Goal: Register for event/course

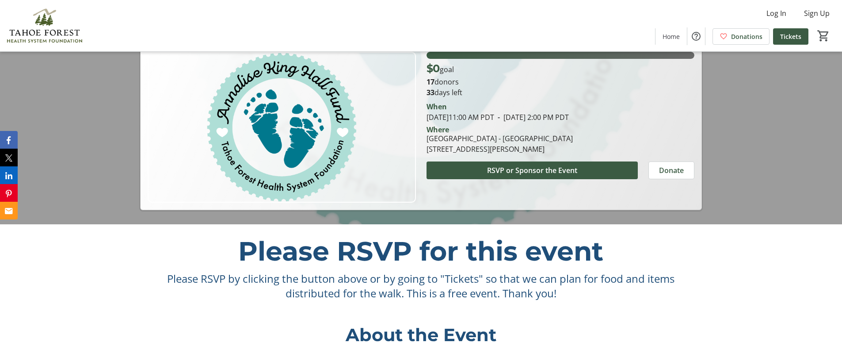
scroll to position [177, 0]
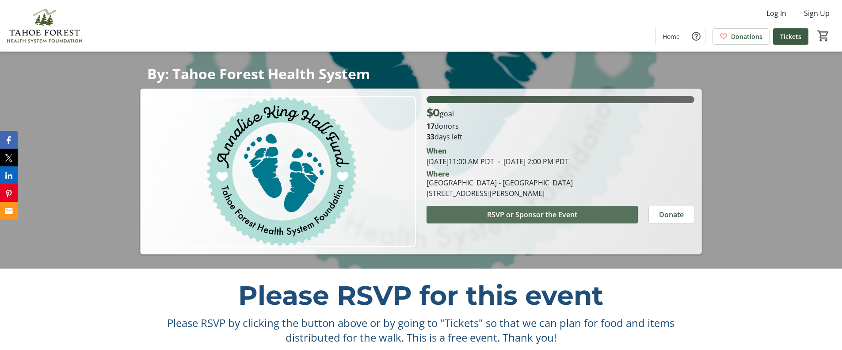
click at [500, 209] on span "RSVP or Sponsor the Event" at bounding box center [532, 214] width 90 height 11
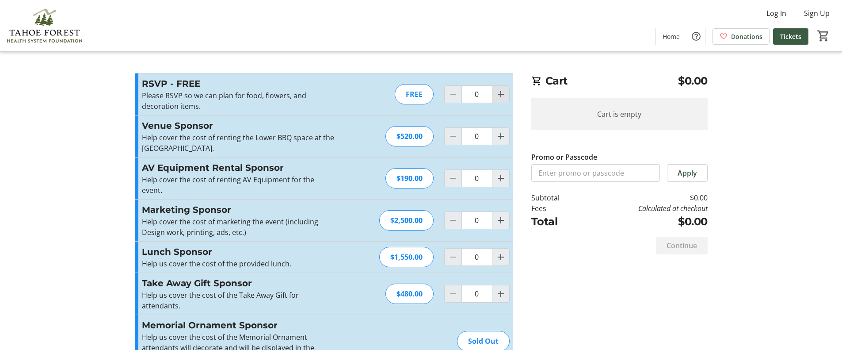
click at [499, 92] on mat-icon "Increment by one" at bounding box center [501, 94] width 11 height 11
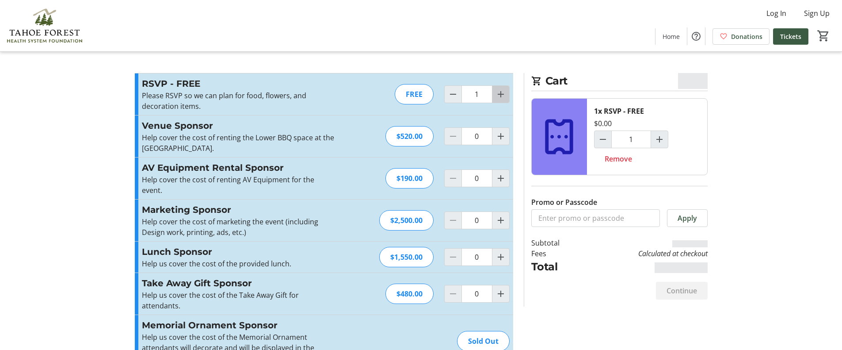
click at [499, 92] on mat-icon "Increment by one" at bounding box center [501, 94] width 11 height 11
type input "2"
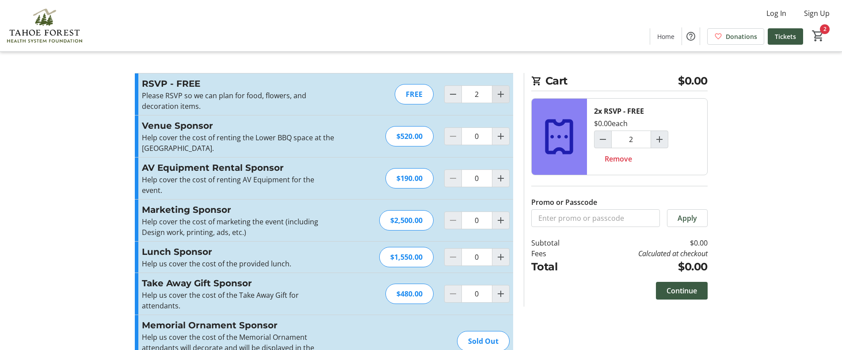
click at [499, 92] on mat-icon "Increment by one" at bounding box center [501, 94] width 11 height 11
type input "4"
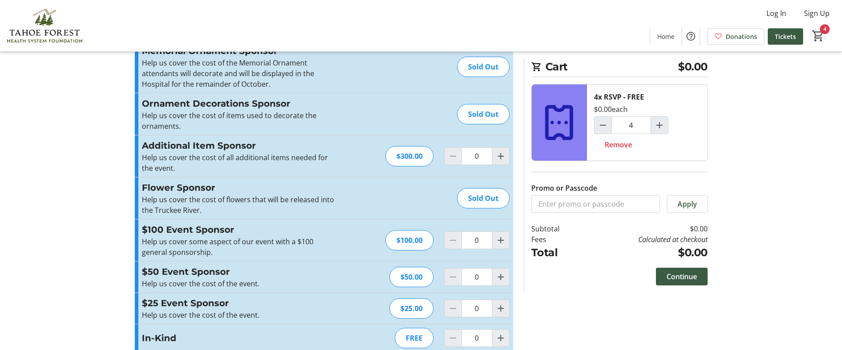
scroll to position [276, 0]
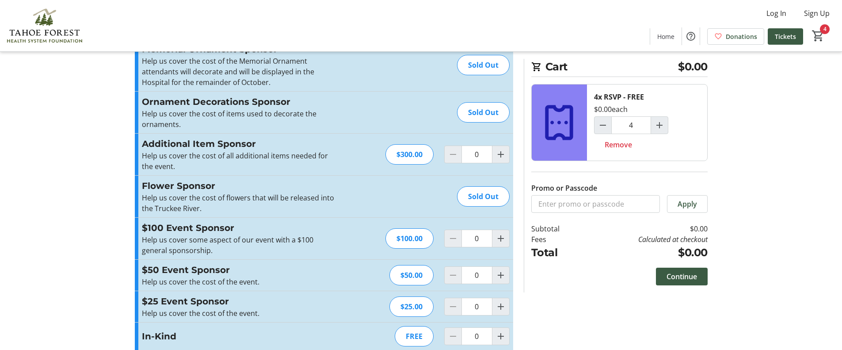
click at [771, 243] on tr-checkout-feature-upsell-ui "Cart $0.00 4x RSVP - FREE $0.00 each 4 Remove Promo or Passcode Apply Subtotal …" at bounding box center [421, 42] width 842 height 636
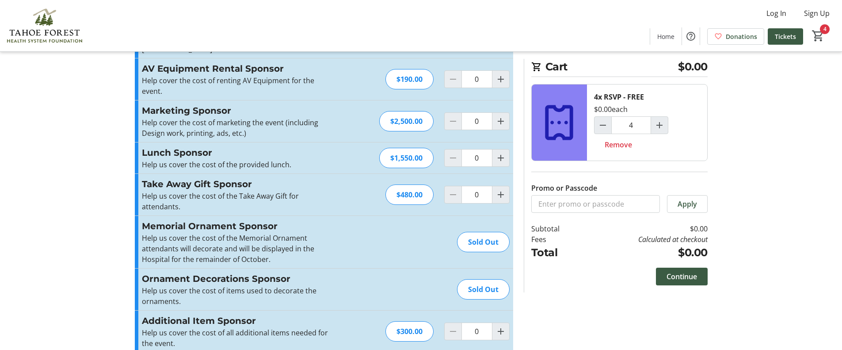
scroll to position [0, 0]
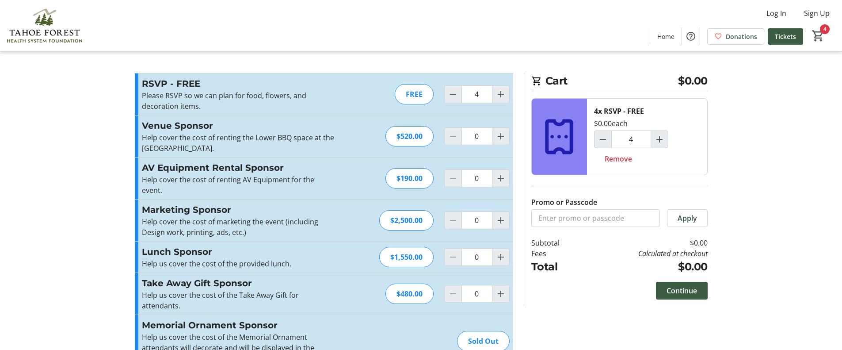
click at [779, 106] on tr-checkout-feature-upsell-ui "Cart $0.00 4x RSVP - FREE $0.00 each 4 Remove Promo or Passcode Apply Subtotal …" at bounding box center [421, 318] width 842 height 636
click at [750, 168] on tr-checkout-feature-upsell-ui "Cart $0.00 4x RSVP - FREE $0.00 each 4 Remove Promo or Passcode Apply Subtotal …" at bounding box center [421, 318] width 842 height 636
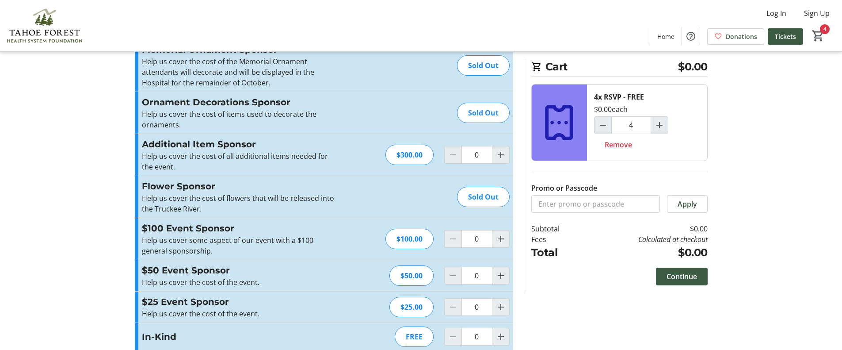
scroll to position [276, 0]
click at [23, 27] on img at bounding box center [44, 26] width 79 height 44
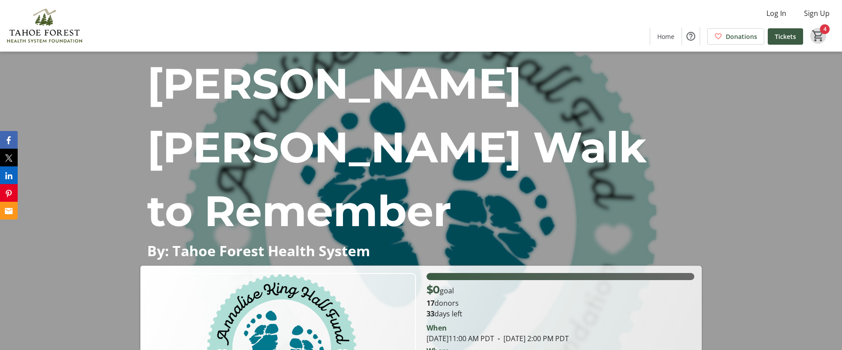
click at [826, 32] on span "Cart" at bounding box center [819, 36] width 16 height 16
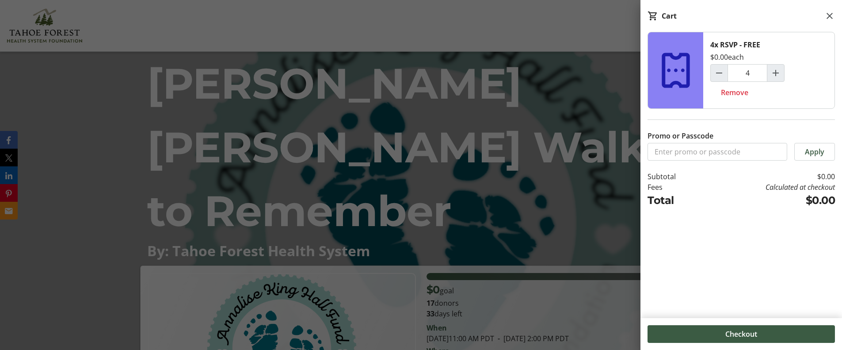
click at [795, 275] on div "4x RSVP - FREE $0.00 each 4 Remove Promo or Passcode Apply Subtotal $0.00 Fees …" at bounding box center [742, 170] width 202 height 276
click at [745, 340] on span at bounding box center [742, 333] width 188 height 21
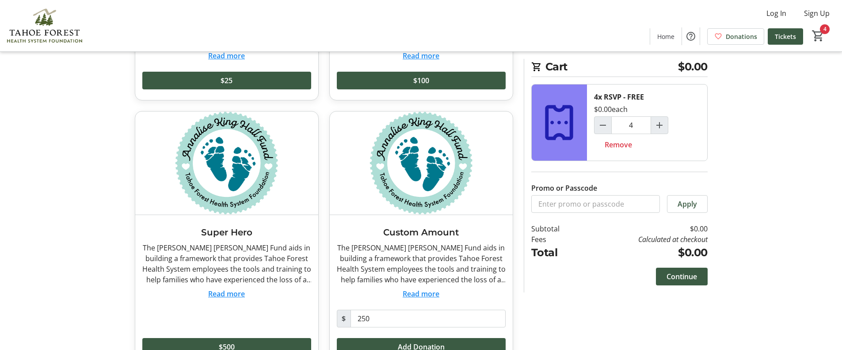
scroll to position [254, 0]
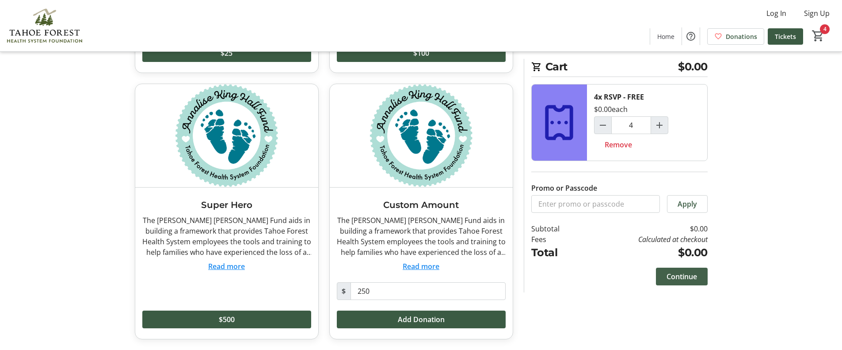
click at [689, 278] on span "Continue" at bounding box center [682, 276] width 31 height 11
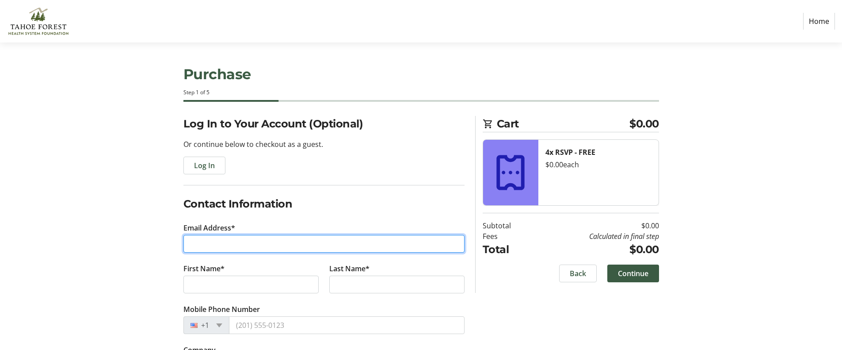
click at [314, 244] on input "Email Address*" at bounding box center [324, 244] width 281 height 18
type input "[EMAIL_ADDRESS][DOMAIN_NAME]"
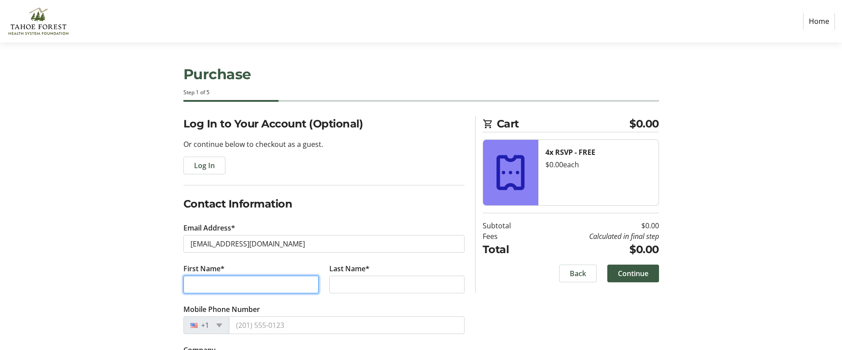
click at [306, 284] on input "First Name*" at bounding box center [251, 285] width 135 height 18
type input "[PERSON_NAME]"
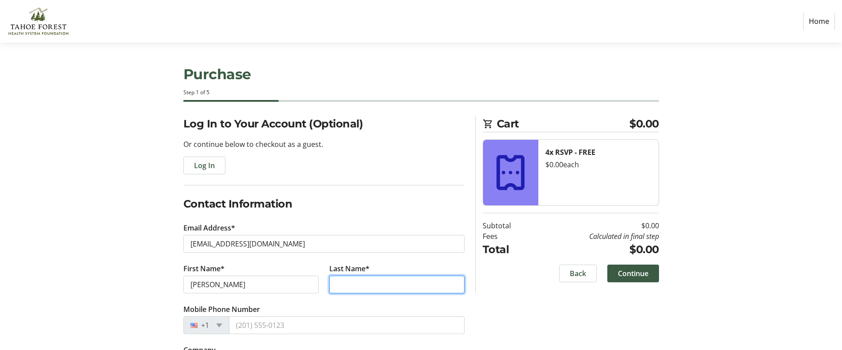
click at [357, 284] on input "Last Name*" at bounding box center [396, 285] width 135 height 18
type input "[PERSON_NAME]"
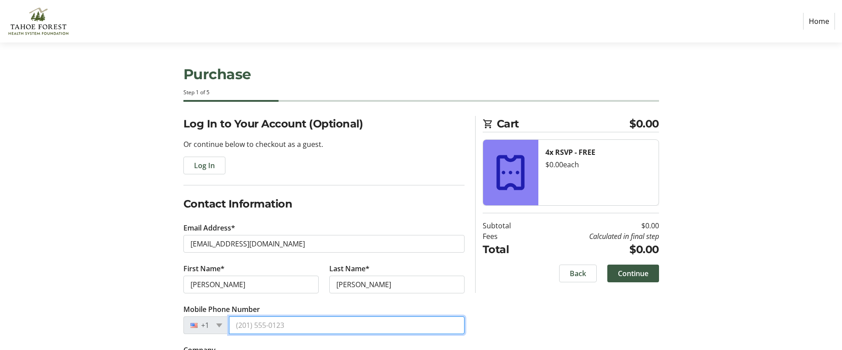
click at [348, 322] on input "Mobile Phone Number" at bounding box center [347, 325] width 236 height 18
type input "[PHONE_NUMBER]"
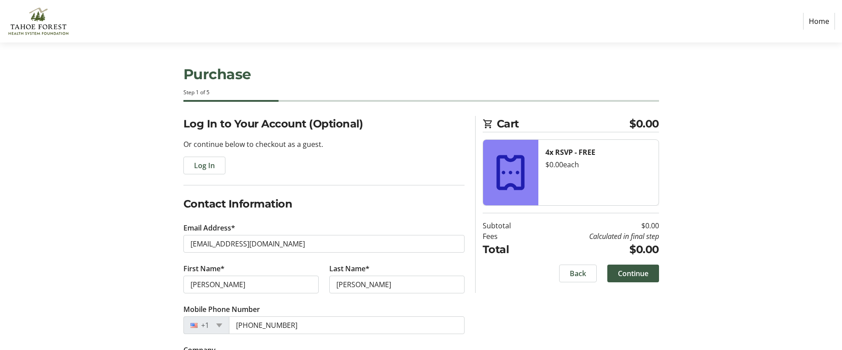
click at [551, 318] on div "Log In to Your Account (Optional) Or continue below to checkout as a guest. Log…" at bounding box center [422, 261] width 584 height 291
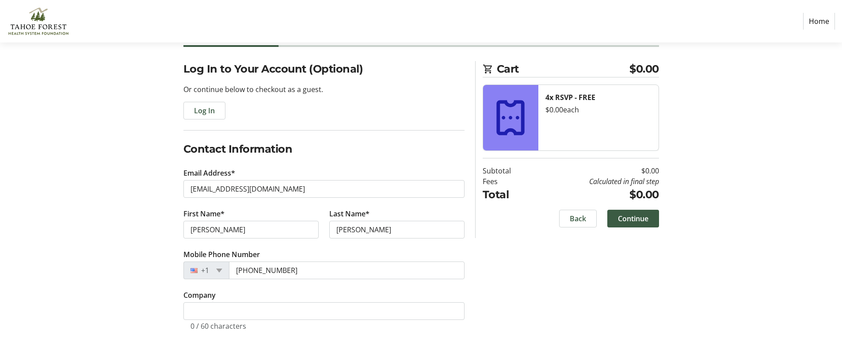
scroll to position [57, 0]
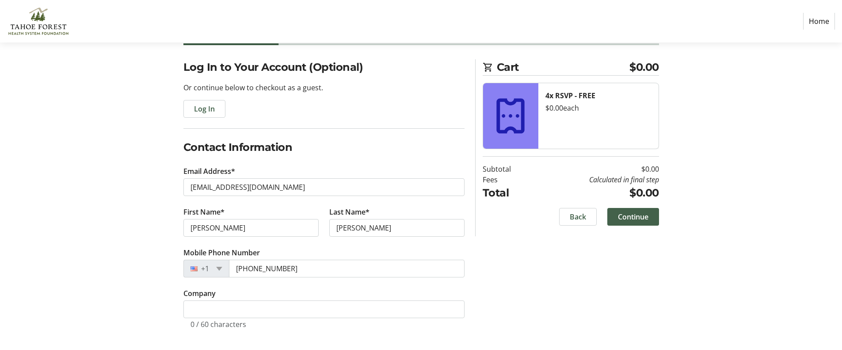
click at [631, 215] on span "Continue" at bounding box center [633, 216] width 31 height 11
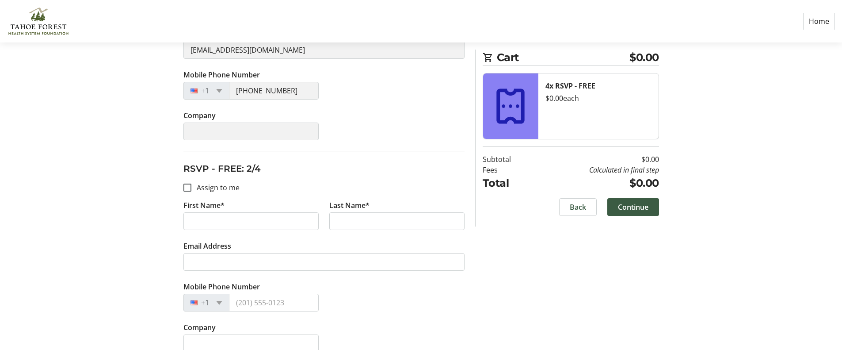
scroll to position [265, 0]
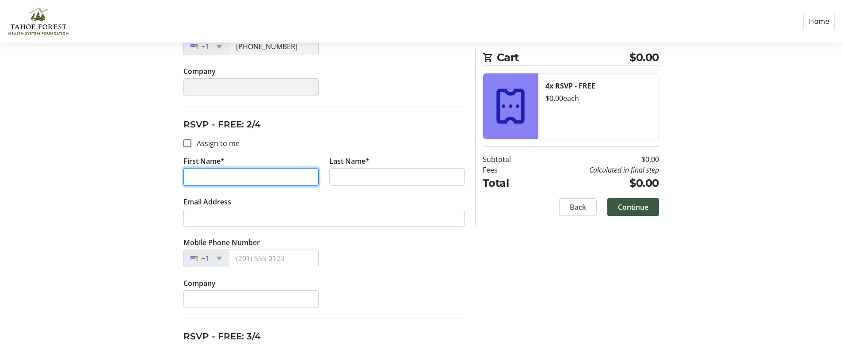
click at [302, 182] on input "First Name*" at bounding box center [251, 177] width 135 height 18
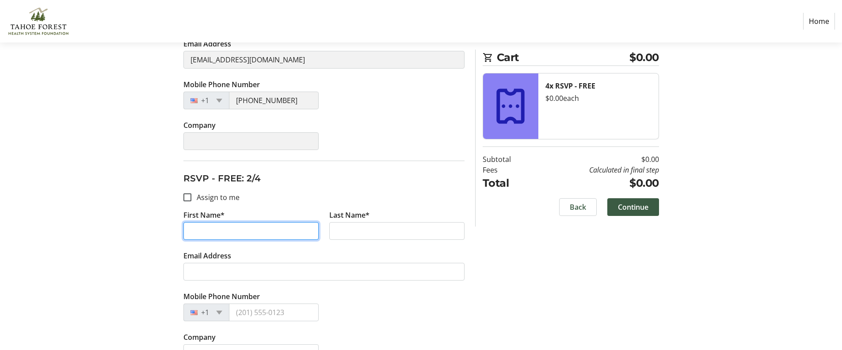
scroll to position [221, 0]
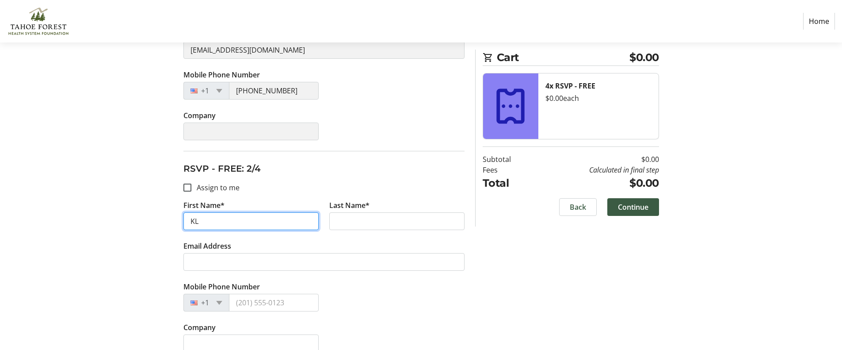
type input "K"
type input "[PERSON_NAME]"
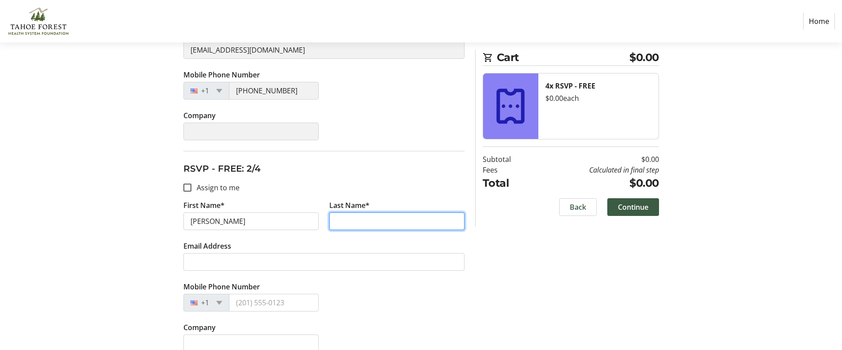
click at [427, 220] on input "Last Name*" at bounding box center [396, 221] width 135 height 18
type input "[GEOGRAPHIC_DATA]"
click at [532, 285] on div "Assign Tickets Enter details for each attendee so that they receive their ticke…" at bounding box center [422, 341] width 584 height 892
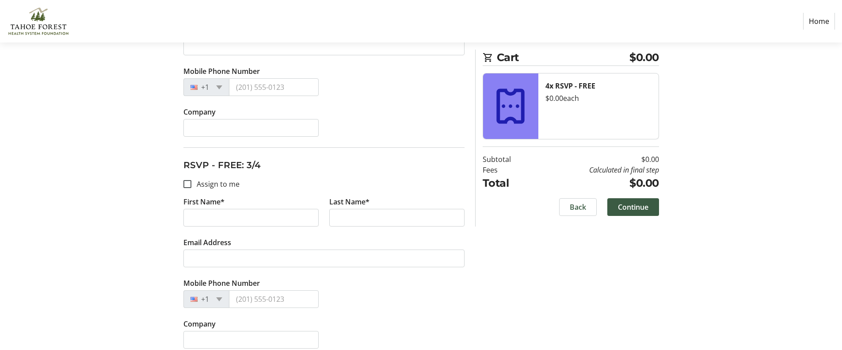
scroll to position [442, 0]
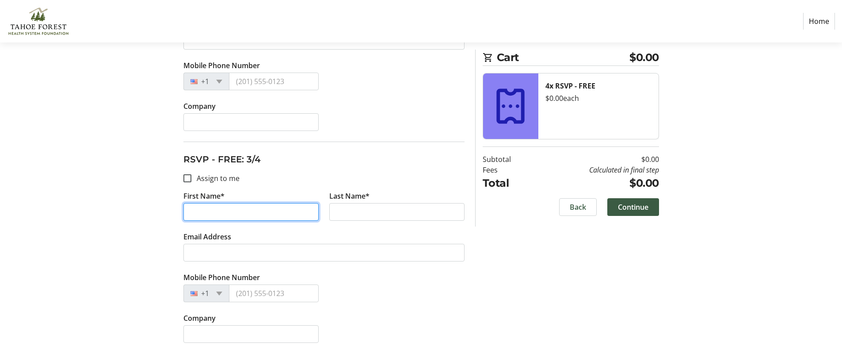
click at [296, 218] on input "First Name*" at bounding box center [251, 212] width 135 height 18
type input "[PERSON_NAME]"
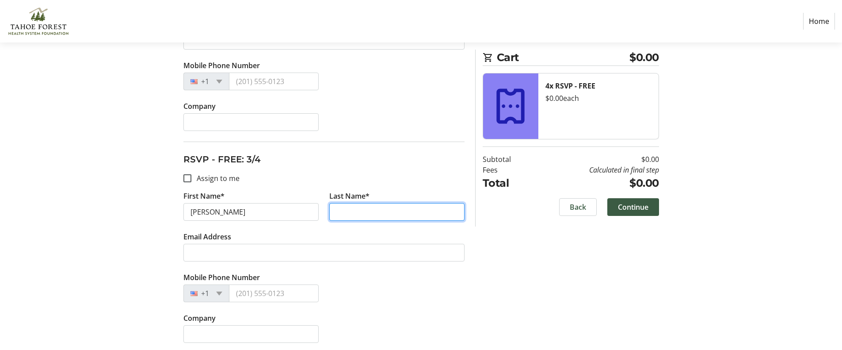
click at [333, 212] on input "Last Name*" at bounding box center [396, 212] width 135 height 18
type input "[GEOGRAPHIC_DATA]"
click at [630, 267] on div "Assign Tickets Enter details for each attendee so that they receive their ticke…" at bounding box center [422, 120] width 584 height 892
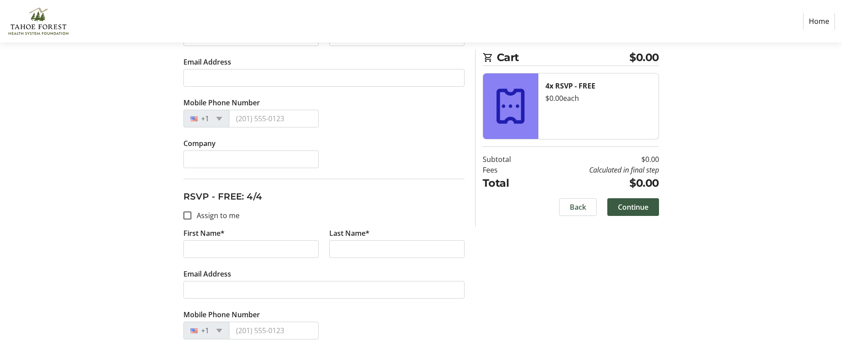
scroll to position [619, 0]
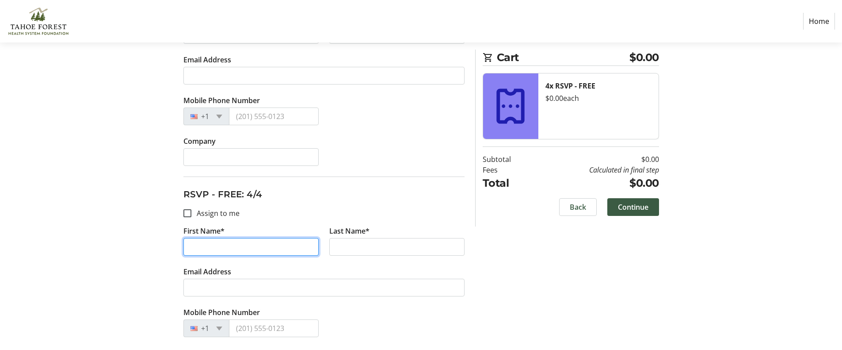
click at [271, 242] on input "First Name*" at bounding box center [251, 247] width 135 height 18
type input "[PERSON_NAME]"
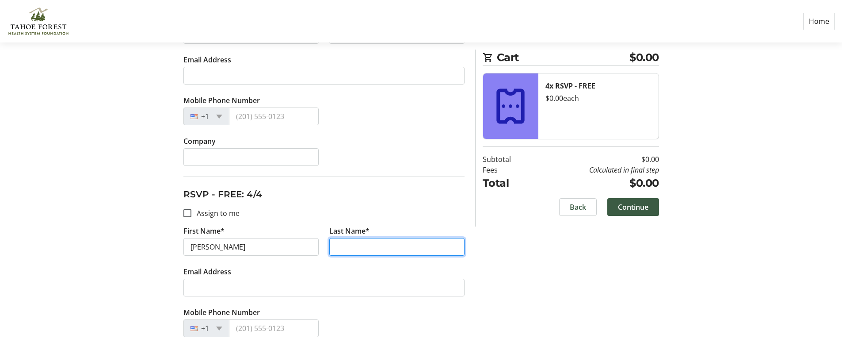
click at [365, 248] on input "Last Name*" at bounding box center [396, 247] width 135 height 18
type input "[GEOGRAPHIC_DATA]"
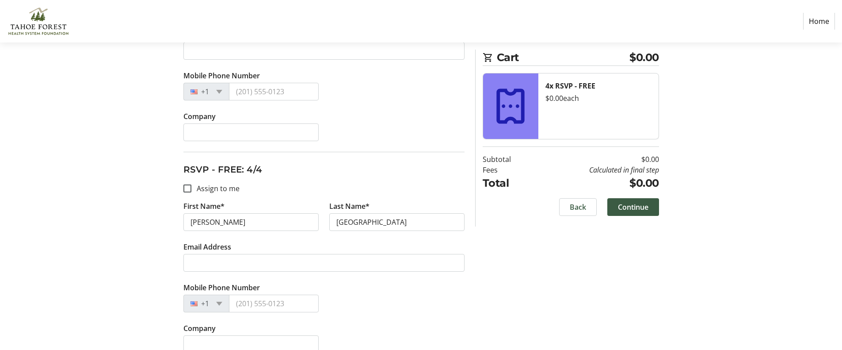
scroll to position [658, 0]
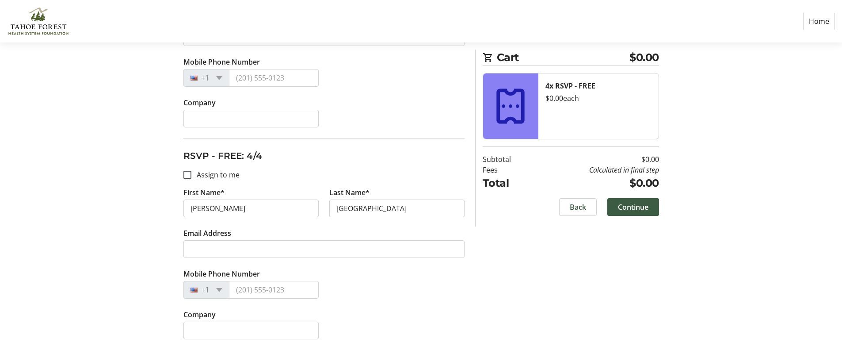
click at [635, 218] on section "Cart $0.00 4x RSVP - FREE $0.00 each Subtotal $0.00 Fees Calculated in final st…" at bounding box center [571, 138] width 176 height 177
click at [640, 204] on span "Continue" at bounding box center [633, 207] width 31 height 11
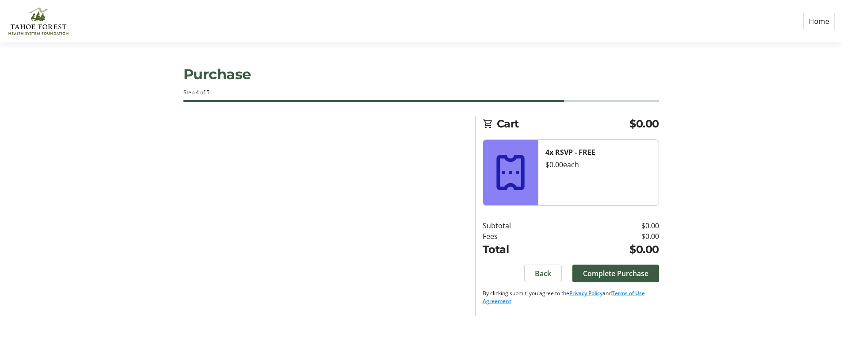
scroll to position [0, 0]
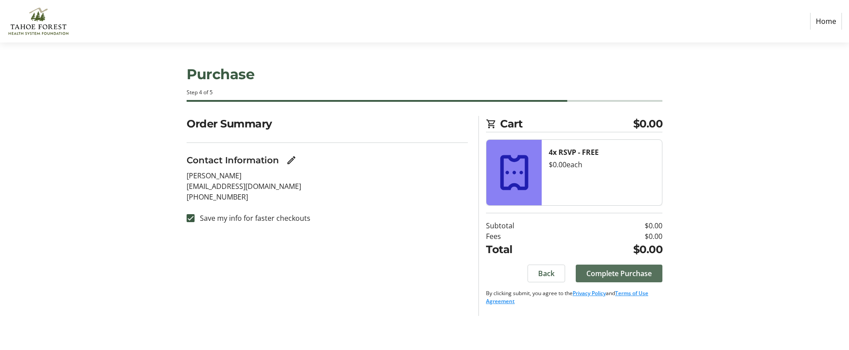
click at [614, 273] on span "Complete Purchase" at bounding box center [618, 273] width 65 height 11
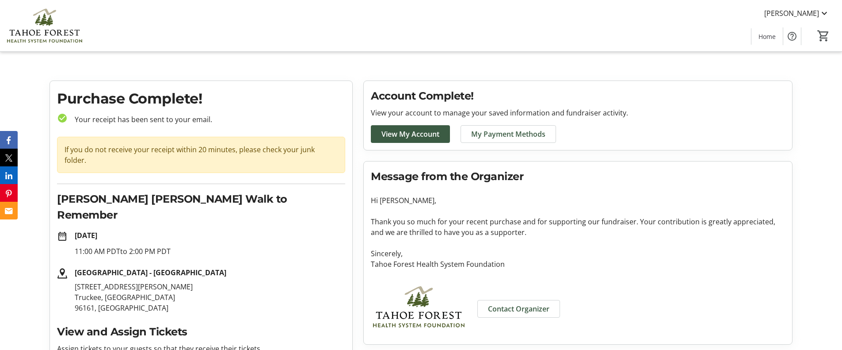
click at [528, 33] on div "[PERSON_NAME] Home 0" at bounding box center [421, 25] width 842 height 51
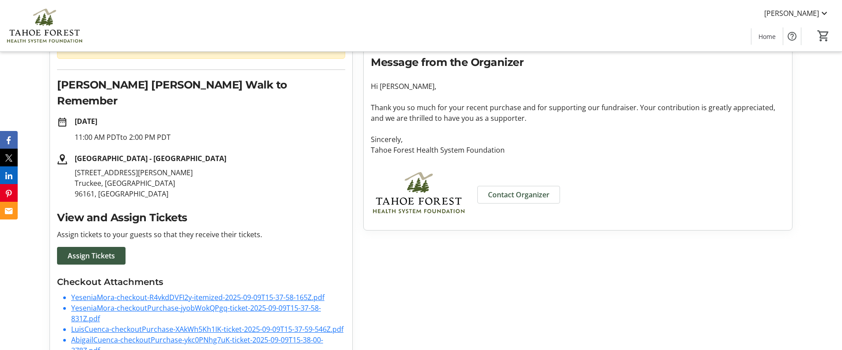
scroll to position [136, 0]
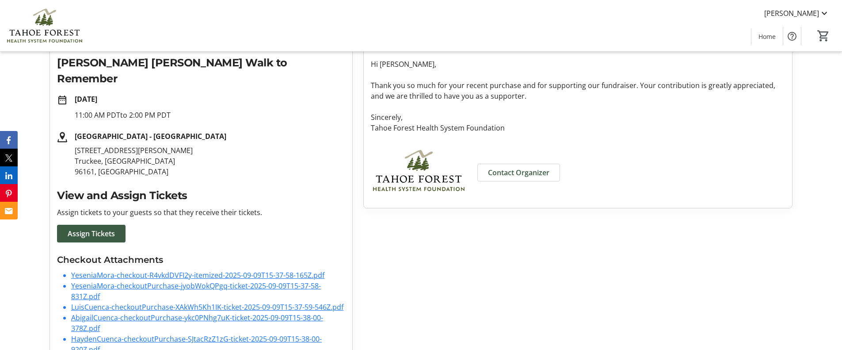
click at [110, 270] on link "YeseniaMora-checkout-R4vkdDVFI2y-itemized-2025-09-09T15-37-58-165Z.pdf" at bounding box center [197, 275] width 253 height 10
click at [117, 313] on link "AbigailCuenca-checkoutPurchase-ykc0PNhg7uK-ticket-2025-09-09T15-38-00-378Z.pdf" at bounding box center [197, 323] width 252 height 20
click at [267, 149] on p "[STREET_ADDRESS][PERSON_NAME]" at bounding box center [210, 161] width 271 height 32
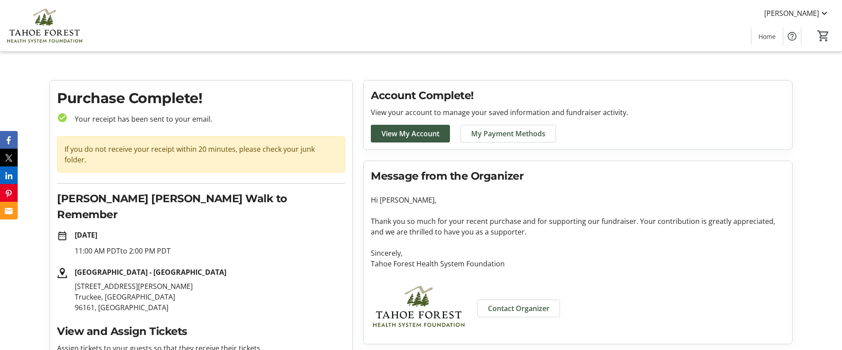
scroll to position [0, 0]
